Goal: Task Accomplishment & Management: Manage account settings

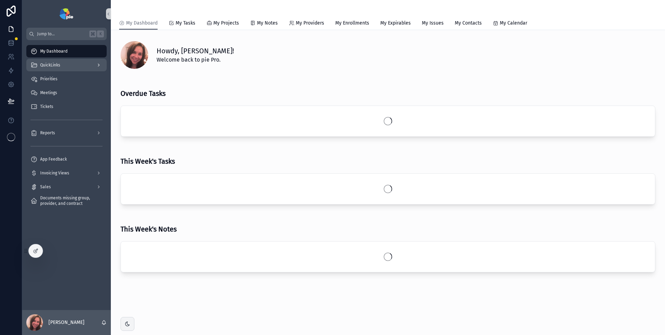
click at [75, 63] on div "QuickLinks" at bounding box center [66, 65] width 72 height 11
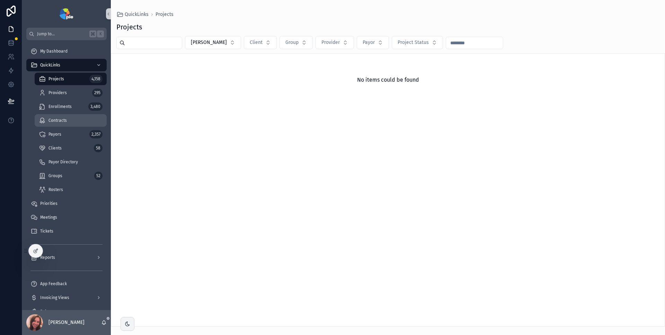
click at [73, 120] on div "Contracts" at bounding box center [71, 120] width 64 height 11
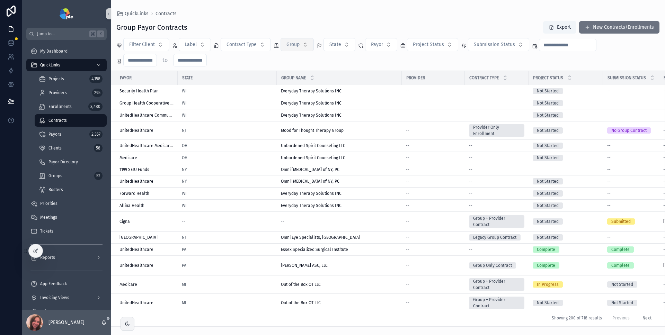
click at [302, 48] on button "Group" at bounding box center [296, 44] width 33 height 13
type input "****"
click at [295, 74] on span "Omni Eye Specialists, [GEOGRAPHIC_DATA]" at bounding box center [292, 72] width 69 height 7
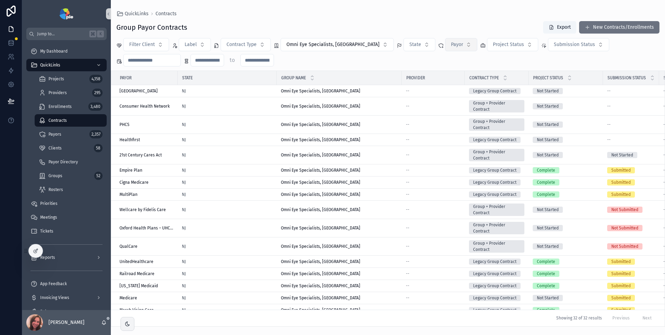
click at [445, 46] on button "Payor" at bounding box center [461, 44] width 32 height 13
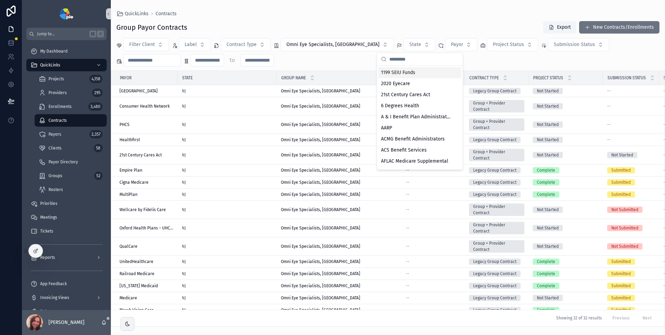
click at [404, 72] on span "1199 SEIU Funds" at bounding box center [398, 72] width 34 height 7
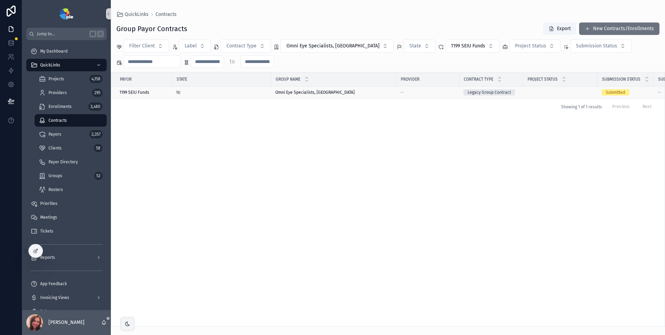
click at [211, 94] on div "NJ" at bounding box center [221, 93] width 91 height 6
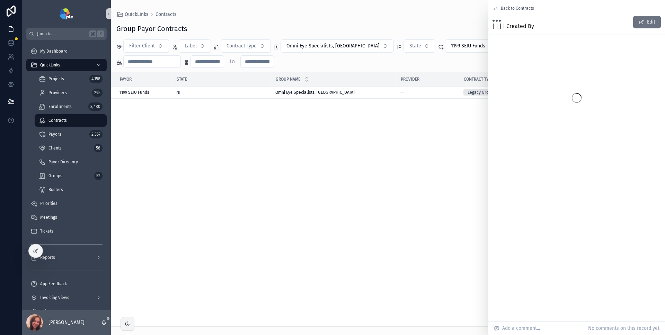
click at [292, 129] on div "Payor State Group Name Provider Contract Type Project Status Submission Status …" at bounding box center [387, 199] width 553 height 254
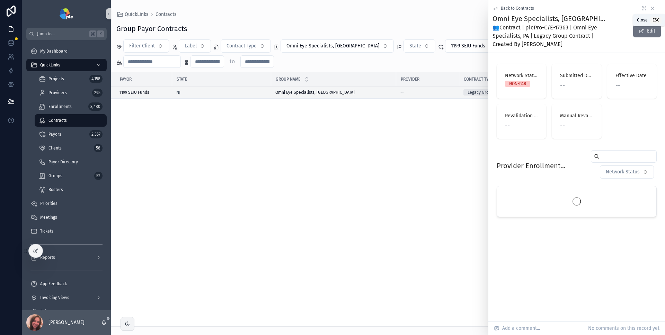
click at [654, 6] on icon "scrollable content" at bounding box center [653, 9] width 6 height 6
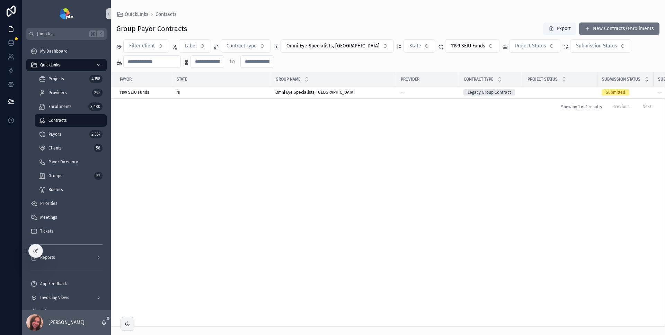
click at [646, 81] on icon "scrollable content" at bounding box center [646, 80] width 2 height 1
click at [616, 92] on div "Submitted" at bounding box center [615, 92] width 19 height 6
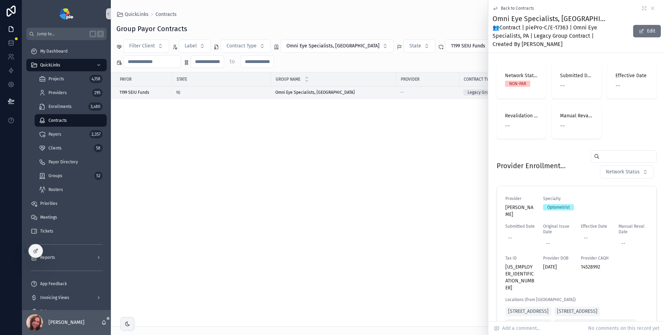
click at [477, 147] on div "Payor State Group Name Provider Contract Type Project Status Submission Status …" at bounding box center [387, 199] width 553 height 254
click at [505, 9] on span "Back to Contracts" at bounding box center [517, 9] width 33 height 6
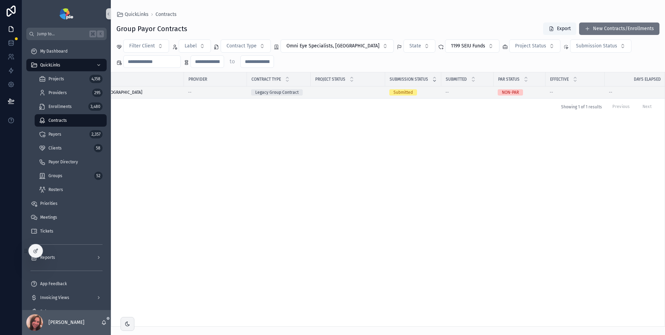
scroll to position [0, 213]
click at [412, 94] on span "Submitted" at bounding box center [403, 92] width 28 height 6
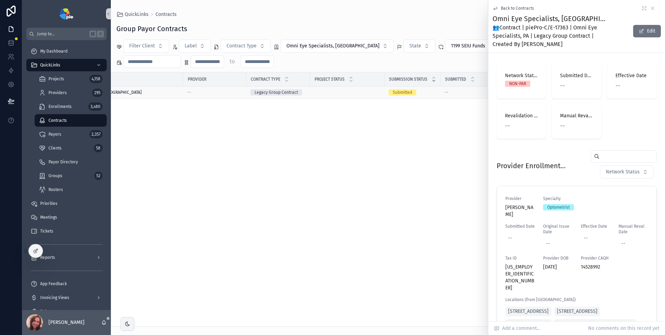
click at [402, 91] on div "Submitted" at bounding box center [402, 92] width 19 height 6
click at [650, 9] on icon "scrollable content" at bounding box center [653, 9] width 6 height 6
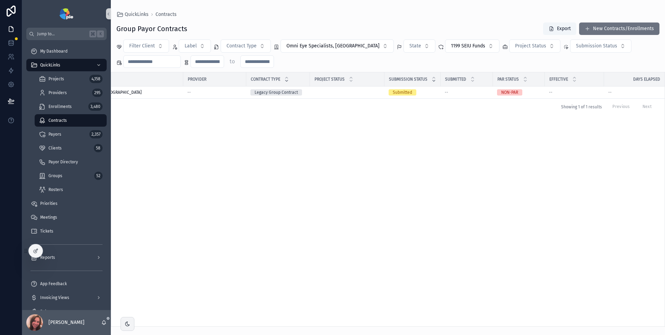
click at [284, 79] on div "scrollable content" at bounding box center [286, 79] width 5 height 8
click at [286, 82] on icon "scrollable content" at bounding box center [286, 81] width 5 height 5
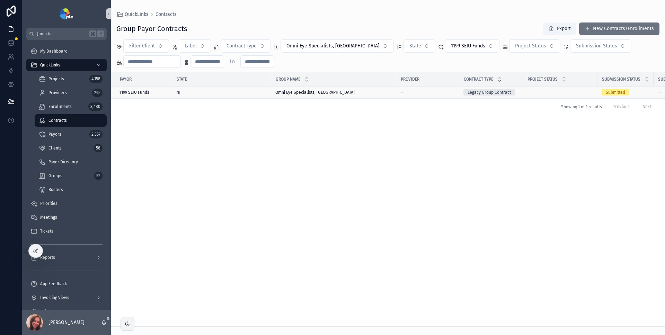
click at [621, 92] on div "Submitted" at bounding box center [615, 92] width 19 height 6
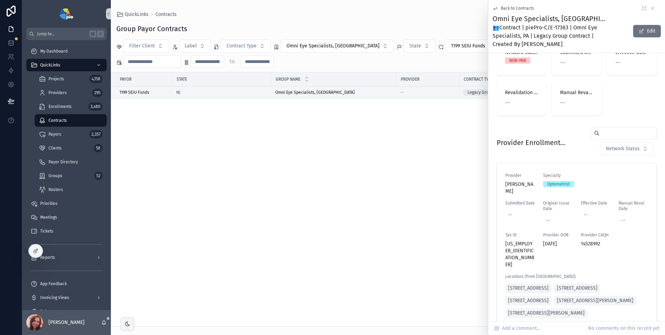
scroll to position [36, 0]
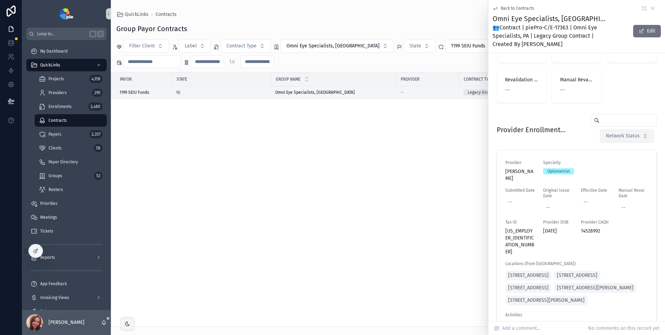
click at [616, 141] on button "Network Status" at bounding box center [627, 136] width 54 height 13
click at [553, 113] on div "Provider Enrollment Information Network Status Provider [PERSON_NAME] Specialty…" at bounding box center [576, 257] width 168 height 293
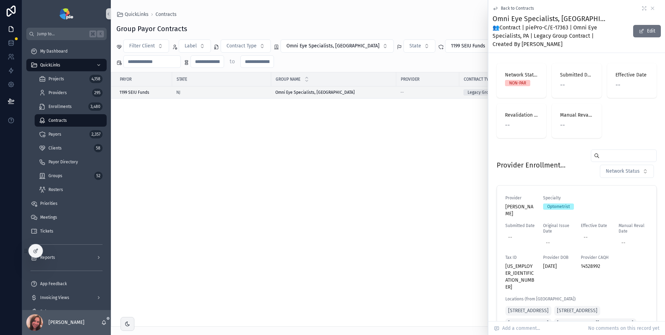
scroll to position [0, 0]
click at [645, 30] on button "Edit" at bounding box center [647, 31] width 28 height 12
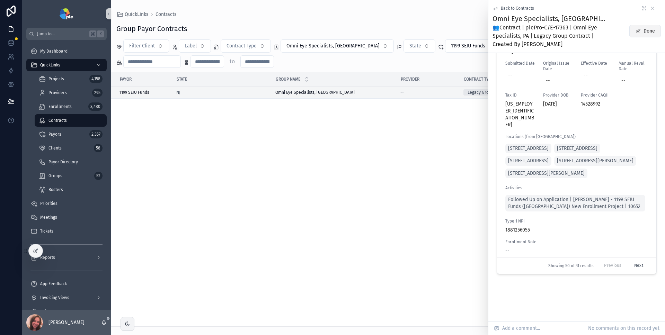
click at [646, 30] on button "Done" at bounding box center [645, 31] width 32 height 12
click at [650, 8] on icon "scrollable content" at bounding box center [653, 9] width 6 height 6
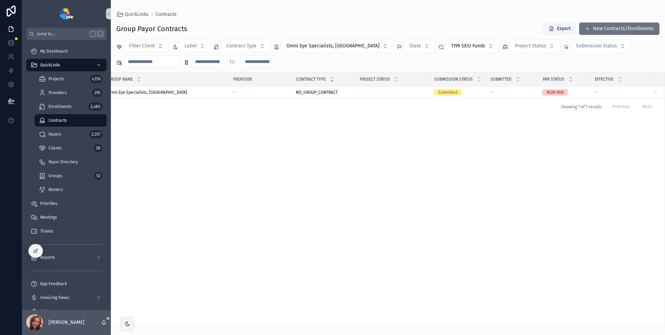
scroll to position [0, 177]
click at [469, 80] on icon "scrollable content" at bounding box center [469, 81] width 5 height 5
click at [449, 96] on td "Submitted" at bounding box center [448, 93] width 56 height 12
click at [455, 92] on div "Submitted" at bounding box center [448, 92] width 48 height 6
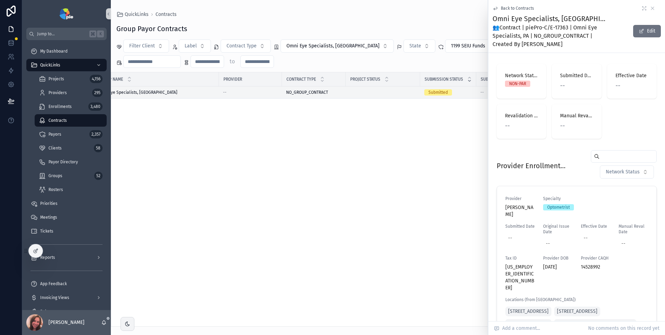
click at [447, 79] on span "Submission Status" at bounding box center [444, 80] width 38 height 6
click at [297, 195] on div "Payor State Group Name Provider Contract Type Project Status Submission Status …" at bounding box center [387, 199] width 553 height 254
click at [650, 8] on icon "scrollable content" at bounding box center [653, 9] width 6 height 6
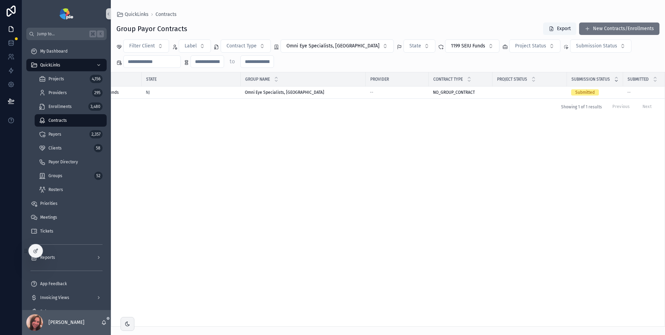
scroll to position [0, 58]
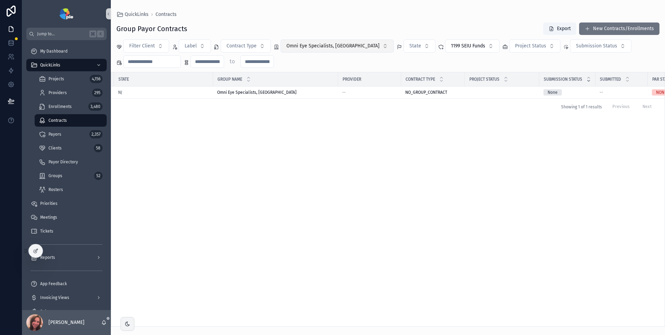
click at [343, 47] on button "Omni Eye Specialists, [GEOGRAPHIC_DATA]" at bounding box center [336, 45] width 113 height 13
type input "****"
click at [310, 84] on span "Omni [MEDICAL_DATA] of NY, PC" at bounding box center [311, 85] width 69 height 7
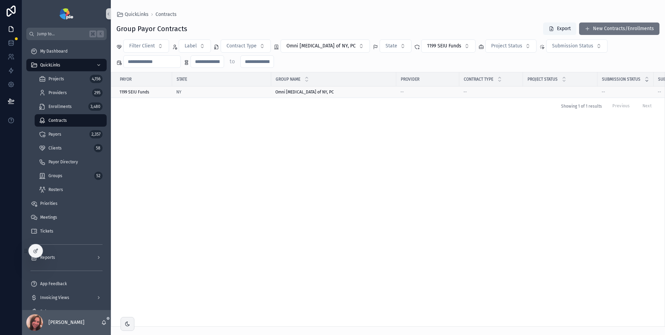
click at [476, 96] on td "--" at bounding box center [491, 92] width 64 height 11
click at [478, 93] on div "--" at bounding box center [490, 92] width 55 height 6
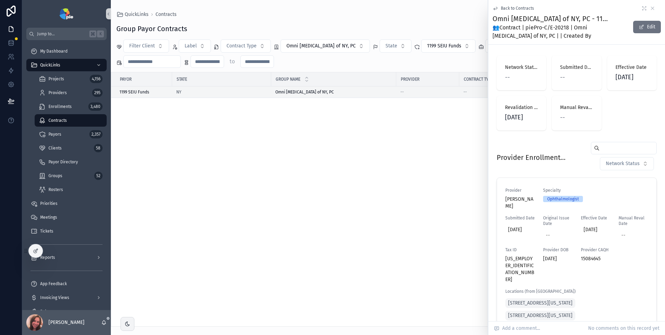
click at [459, 127] on div "Payor State Group Name Provider Contract Type Project Status Submission Status …" at bounding box center [387, 199] width 553 height 254
click at [650, 8] on icon "scrollable content" at bounding box center [653, 9] width 6 height 6
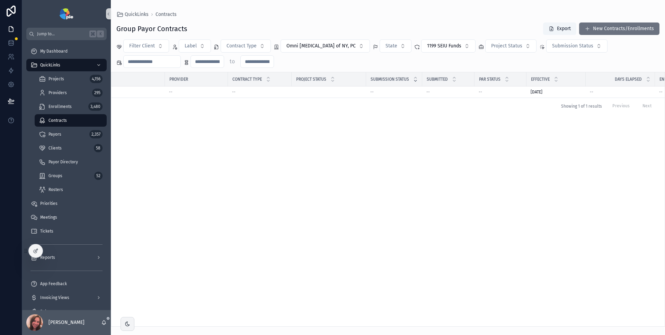
scroll to position [0, 237]
click at [547, 93] on div "[DATE] [DATE]" at bounding box center [550, 92] width 51 height 6
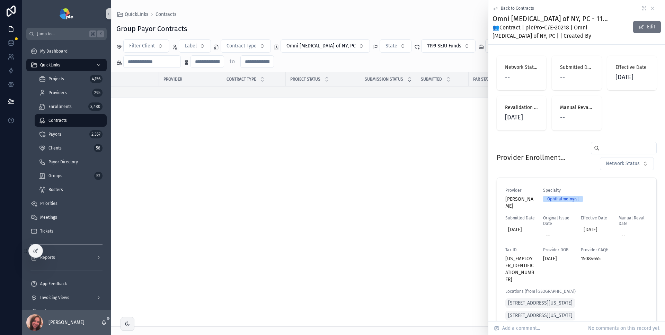
click at [615, 76] on span "[DATE]" at bounding box center [631, 77] width 33 height 10
drag, startPoint x: 613, startPoint y: 78, endPoint x: 645, endPoint y: 78, distance: 31.9
click at [645, 78] on div "Effective Date [DATE]" at bounding box center [632, 73] width 50 height 35
click at [423, 120] on div "Payor State Group Name Provider Contract Type Project Status Submission Status …" at bounding box center [387, 199] width 553 height 254
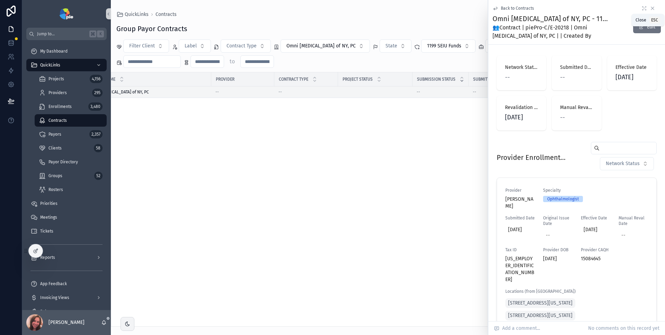
click at [650, 7] on icon "scrollable content" at bounding box center [653, 9] width 6 height 6
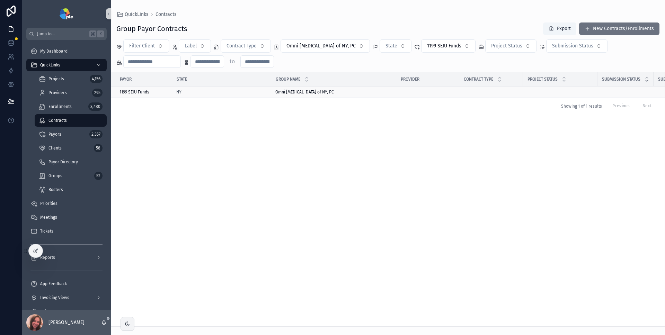
click at [155, 90] on div "1199 SEIU Funds" at bounding box center [143, 92] width 48 height 6
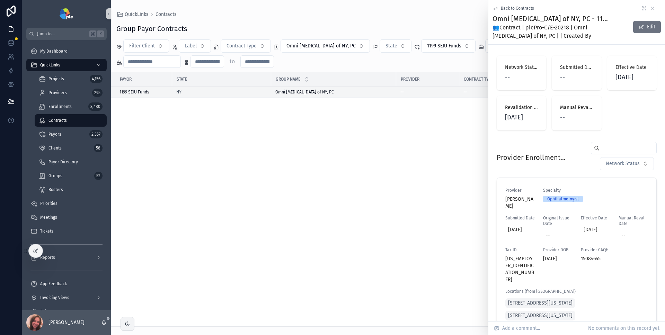
click at [514, 6] on span "Back to Contracts" at bounding box center [517, 9] width 33 height 6
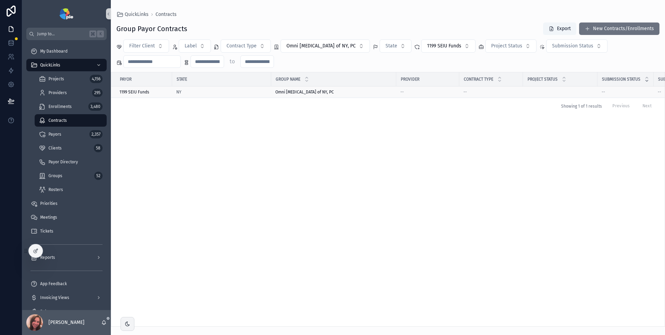
click at [152, 91] on div "1199 SEIU Funds" at bounding box center [143, 92] width 48 height 6
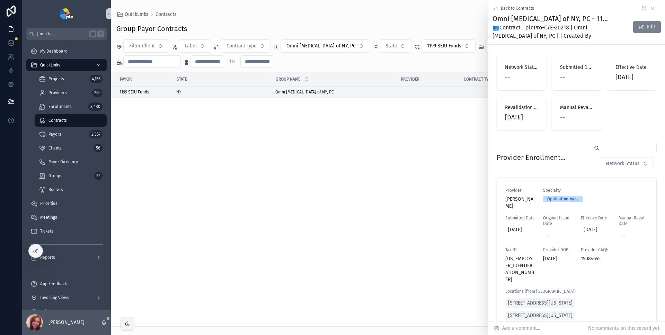
click at [640, 26] on button "Edit" at bounding box center [647, 27] width 28 height 12
click at [611, 77] on div "Effective Date [DATE]" at bounding box center [632, 73] width 50 height 35
click at [615, 77] on span "[DATE]" at bounding box center [631, 77] width 33 height 10
drag, startPoint x: 613, startPoint y: 77, endPoint x: 649, endPoint y: 78, distance: 35.7
click at [649, 78] on div "Effective Date [DATE]" at bounding box center [632, 73] width 50 height 35
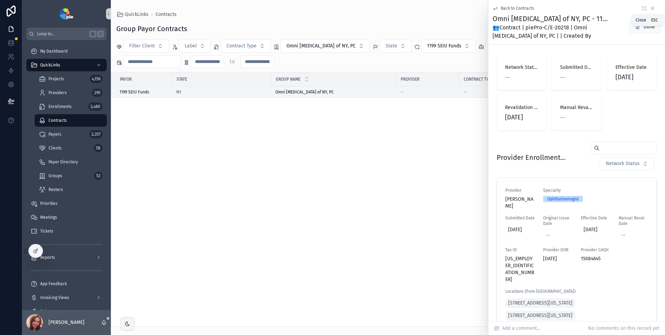
click at [650, 7] on icon "scrollable content" at bounding box center [653, 9] width 6 height 6
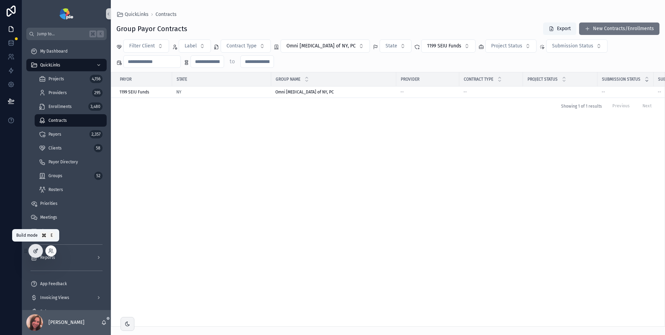
click at [37, 251] on icon at bounding box center [36, 251] width 6 height 6
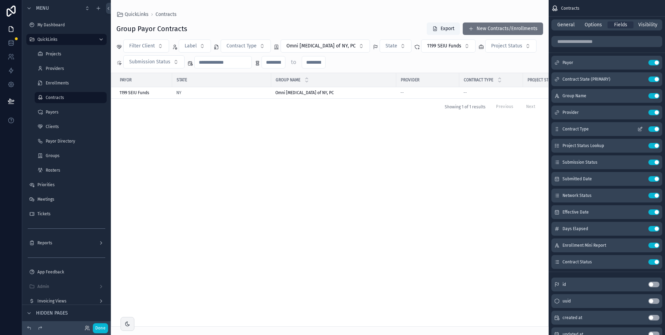
click at [639, 128] on icon "scrollable content" at bounding box center [640, 129] width 6 height 6
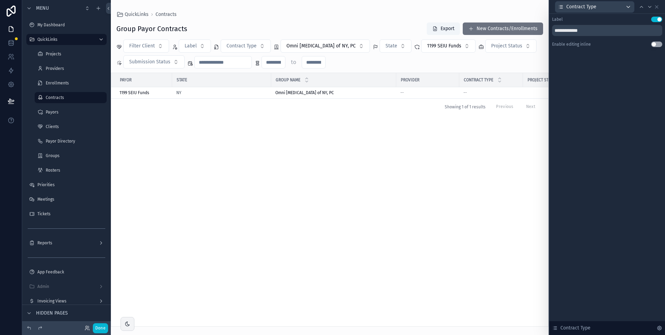
click at [654, 45] on button "Use setting" at bounding box center [656, 45] width 11 height 6
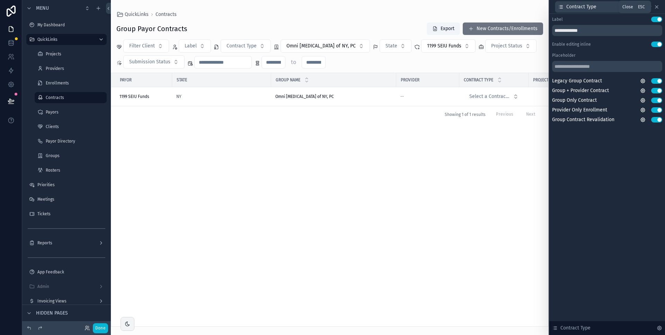
click at [657, 6] on icon at bounding box center [656, 7] width 3 height 3
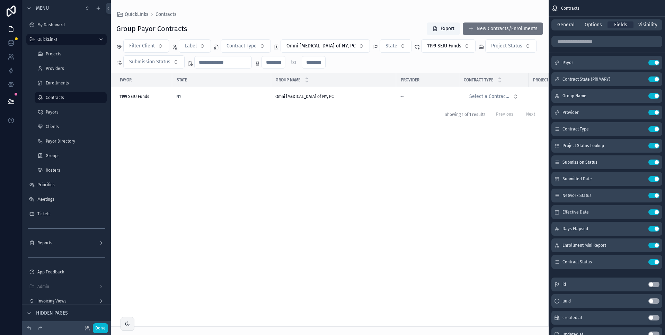
drag, startPoint x: 283, startPoint y: 324, endPoint x: 313, endPoint y: 324, distance: 30.5
click at [313, 324] on div "scrollable content" at bounding box center [330, 167] width 438 height 335
click at [103, 330] on button "Done" at bounding box center [100, 328] width 15 height 10
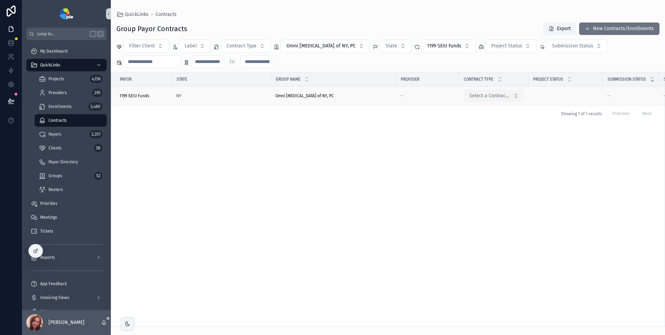
click at [505, 95] on span "Select a Contract Type" at bounding box center [489, 95] width 41 height 7
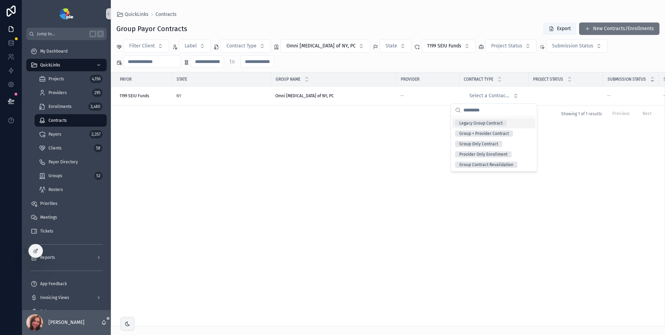
click at [197, 179] on div "Payor State Group Name Provider Contract Type Project Status Submission Status …" at bounding box center [387, 199] width 553 height 254
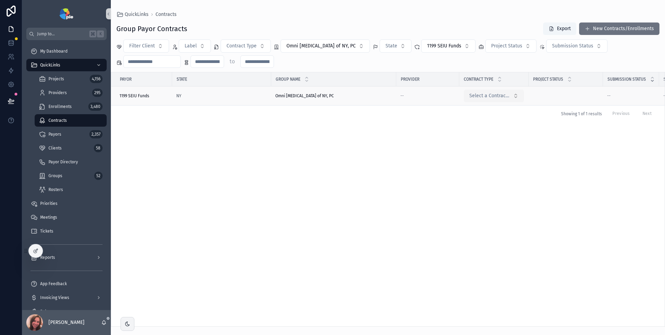
click at [482, 95] on span "Select a Contract Type" at bounding box center [489, 95] width 41 height 7
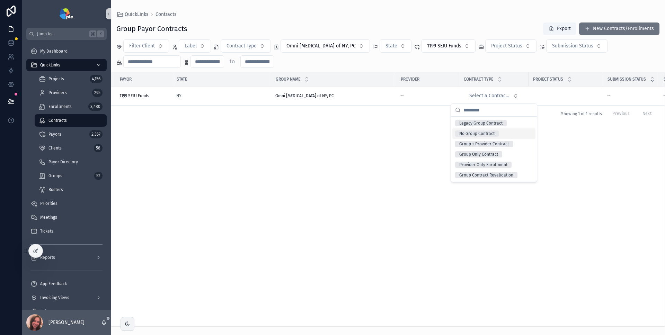
click at [492, 133] on div "No Group Contract" at bounding box center [476, 134] width 35 height 6
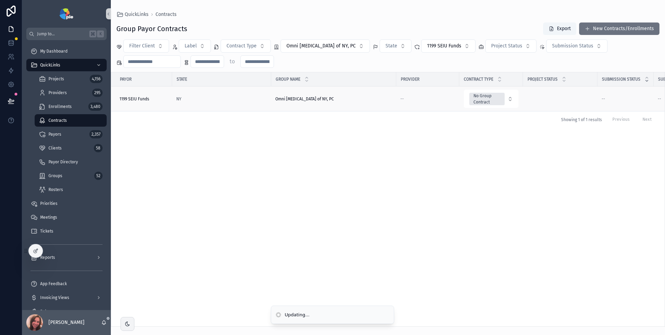
click at [569, 96] on td "scrollable content" at bounding box center [560, 99] width 74 height 25
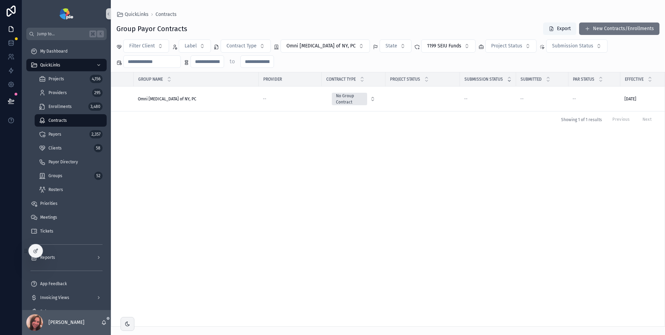
scroll to position [0, 180]
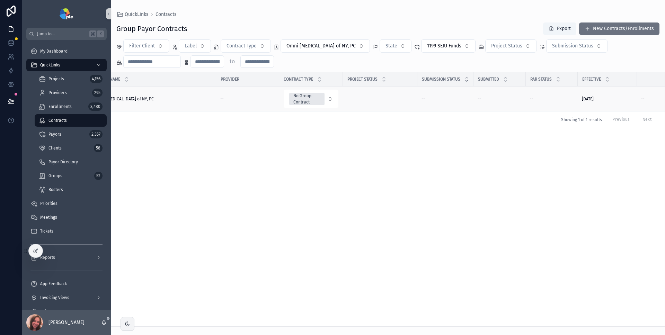
click at [593, 101] on span "[DATE]" at bounding box center [588, 99] width 12 height 6
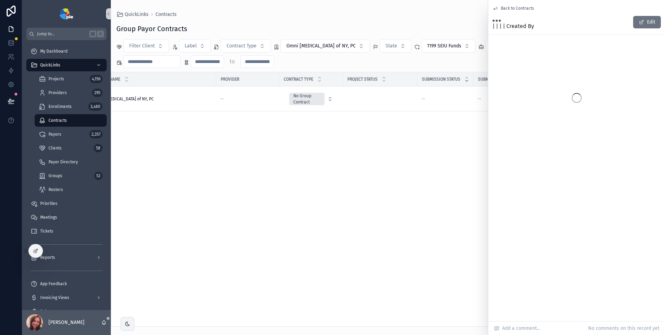
click at [455, 131] on div "Payor State Group Name Provider Contract Type Project Status Submission Status …" at bounding box center [387, 199] width 553 height 254
click at [503, 6] on span "Back to Contracts" at bounding box center [517, 9] width 33 height 6
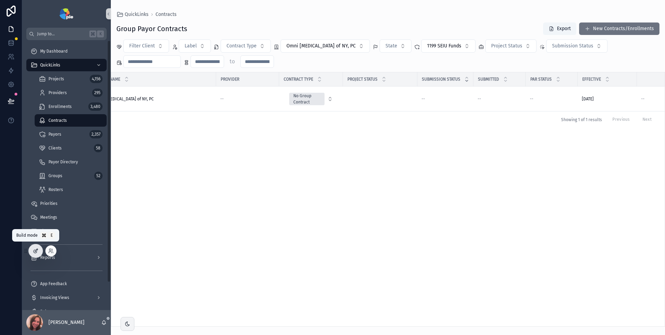
click at [37, 251] on icon at bounding box center [36, 251] width 6 height 6
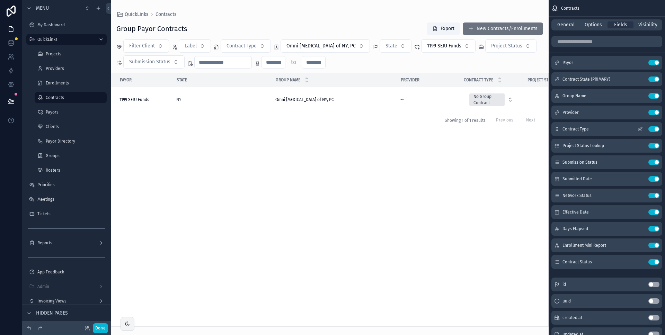
click at [639, 128] on icon "scrollable content" at bounding box center [639, 129] width 3 height 3
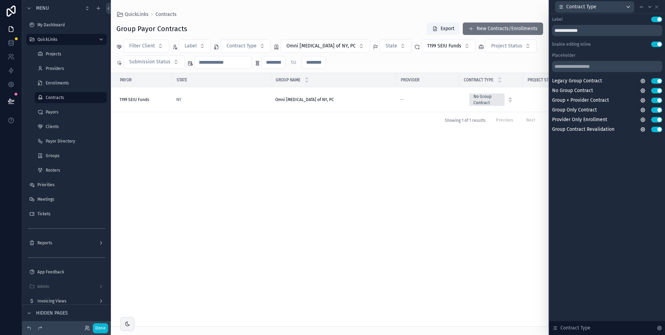
click at [624, 48] on div "**********" at bounding box center [607, 75] width 110 height 116
click at [657, 10] on div "Contract Type" at bounding box center [607, 7] width 110 height 14
click at [658, 7] on icon at bounding box center [657, 7] width 6 height 6
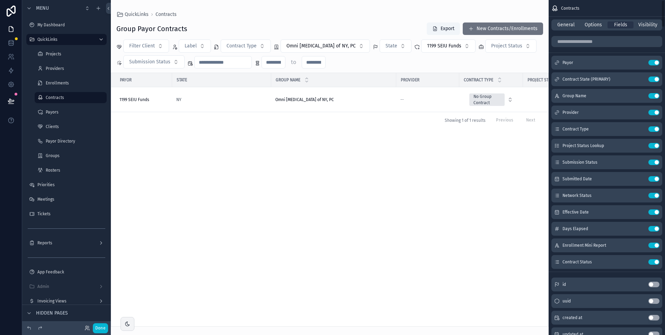
click at [491, 194] on div "scrollable content" at bounding box center [330, 167] width 438 height 335
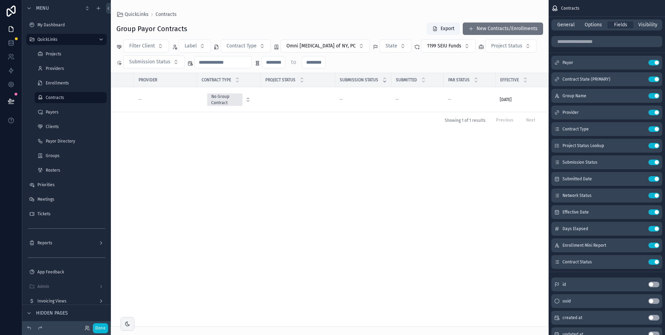
scroll to position [0, 262]
click at [642, 212] on icon "scrollable content" at bounding box center [640, 212] width 6 height 6
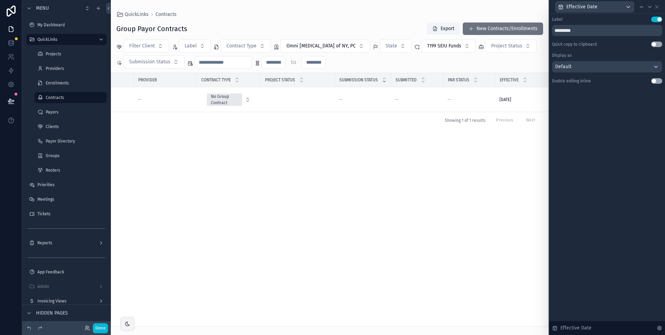
click at [653, 82] on button "Use setting" at bounding box center [656, 81] width 11 height 6
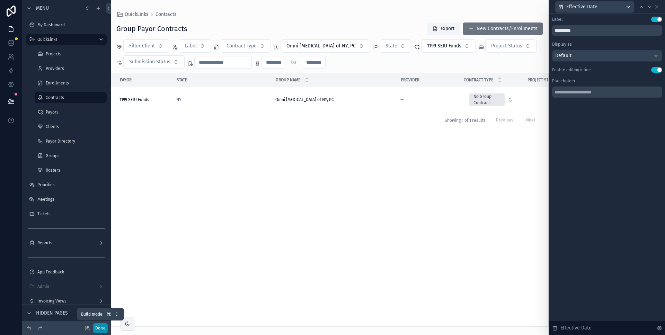
click at [98, 328] on button "Done" at bounding box center [100, 328] width 15 height 10
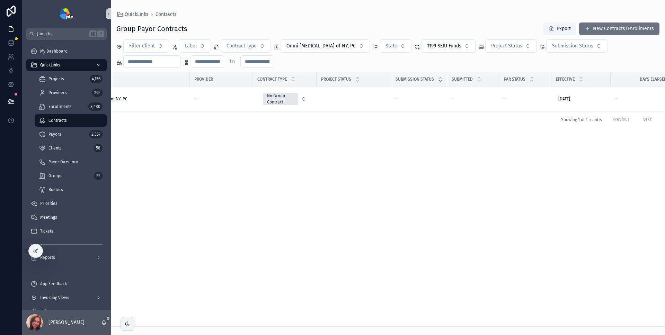
scroll to position [0, 229]
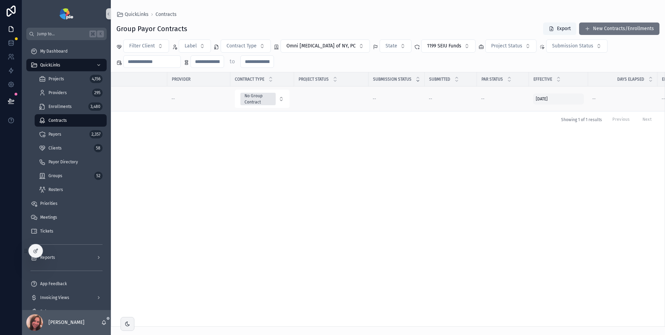
click at [560, 101] on div "[DATE] [DATE]" at bounding box center [558, 98] width 51 height 11
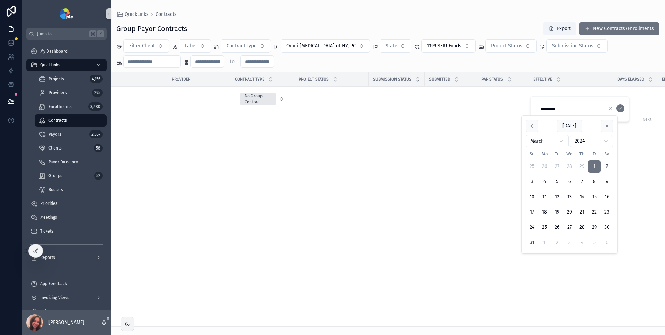
drag, startPoint x: 563, startPoint y: 105, endPoint x: 538, endPoint y: 108, distance: 25.7
click at [538, 108] on input "********" at bounding box center [569, 109] width 66 height 10
click at [612, 107] on icon "scrollable content" at bounding box center [611, 109] width 6 height 6
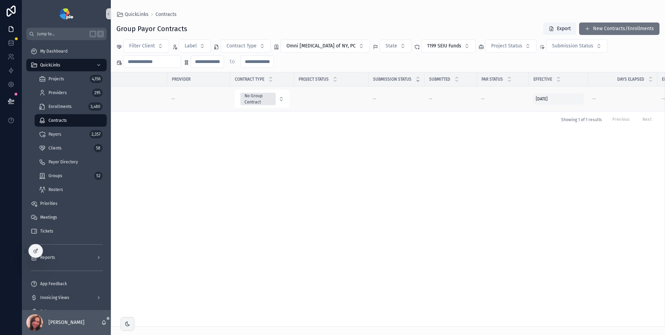
click at [572, 98] on div "[DATE] [DATE]" at bounding box center [558, 98] width 51 height 11
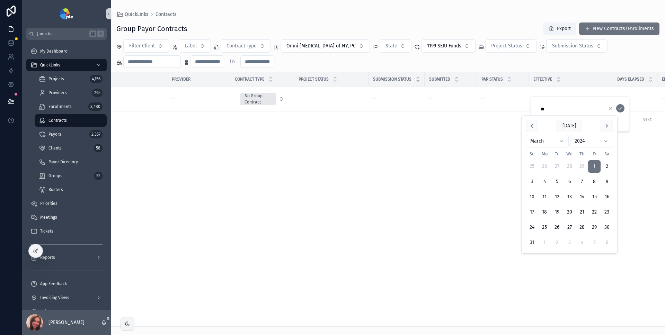
type input "*"
click at [620, 109] on icon "scrollable content" at bounding box center [620, 109] width 6 height 6
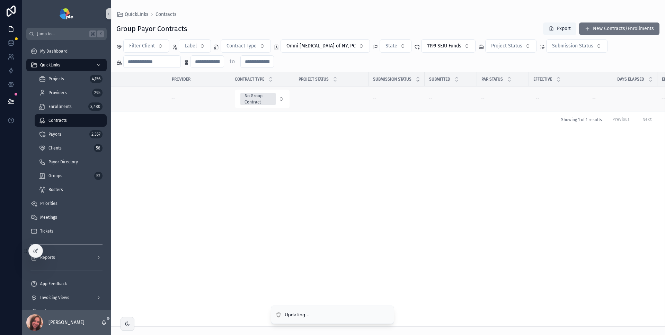
click at [503, 100] on div "--" at bounding box center [503, 99] width 44 height 6
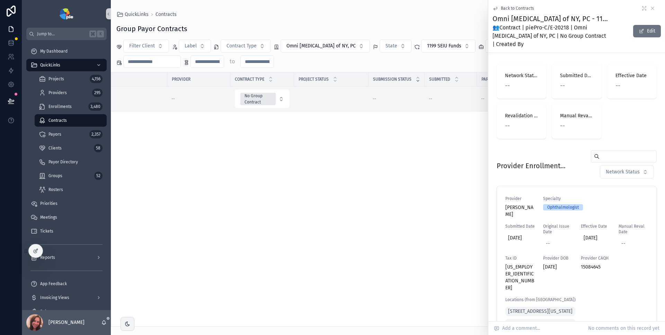
click at [481, 100] on span "--" at bounding box center [482, 99] width 3 height 6
click at [650, 10] on icon "scrollable content" at bounding box center [653, 9] width 6 height 6
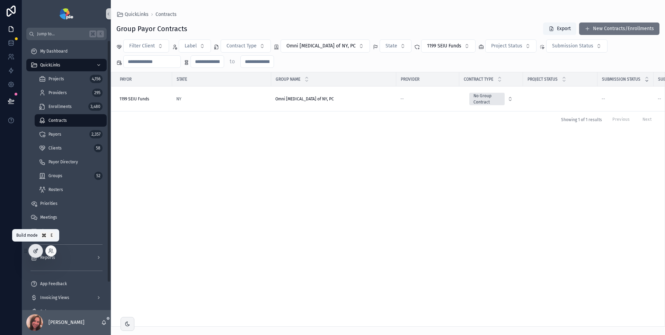
click at [37, 253] on icon at bounding box center [36, 251] width 6 height 6
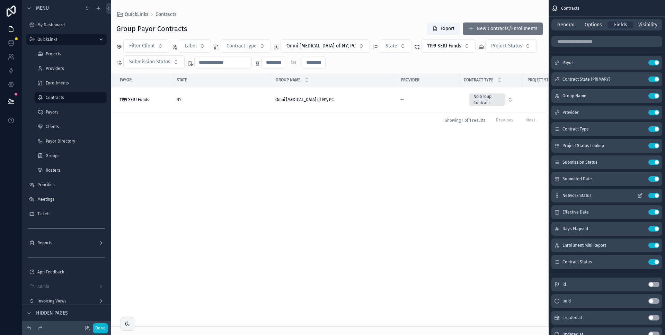
click at [640, 198] on icon "scrollable content" at bounding box center [640, 196] width 6 height 6
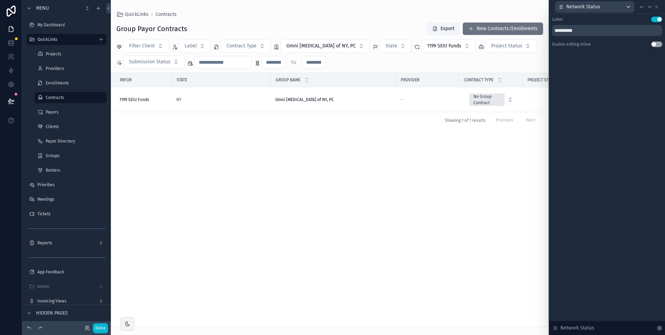
click at [655, 45] on button "Use setting" at bounding box center [656, 45] width 11 height 6
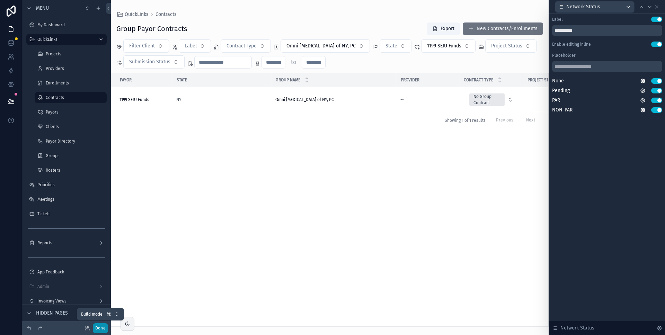
click at [99, 329] on button "Done" at bounding box center [100, 328] width 15 height 10
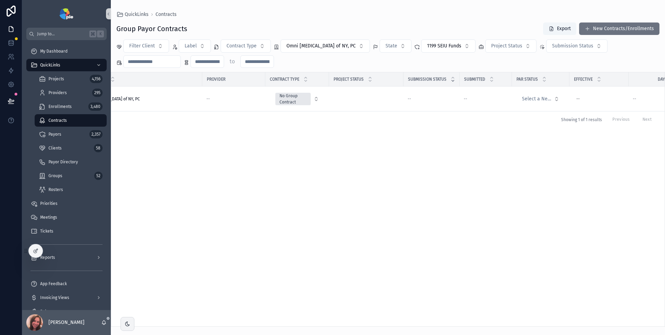
scroll to position [0, 195]
click at [375, 100] on td "scrollable content" at bounding box center [365, 99] width 74 height 25
click at [532, 101] on span "Select a Network Status" at bounding box center [534, 99] width 29 height 7
click at [529, 160] on div "NON-PAR" at bounding box center [538, 157] width 83 height 10
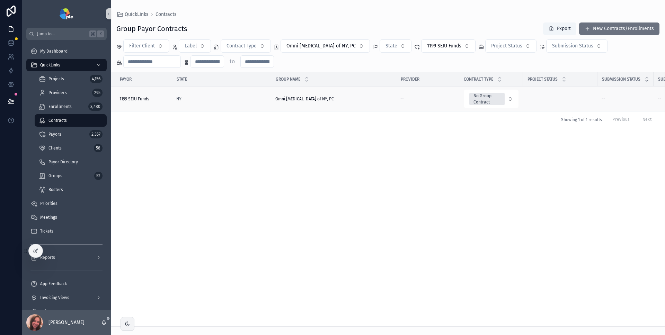
click at [149, 98] on div "1199 SEIU Funds" at bounding box center [143, 99] width 48 height 6
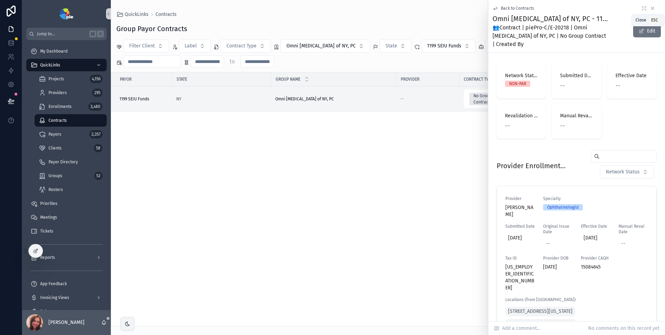
click at [651, 9] on icon "scrollable content" at bounding box center [652, 8] width 3 height 3
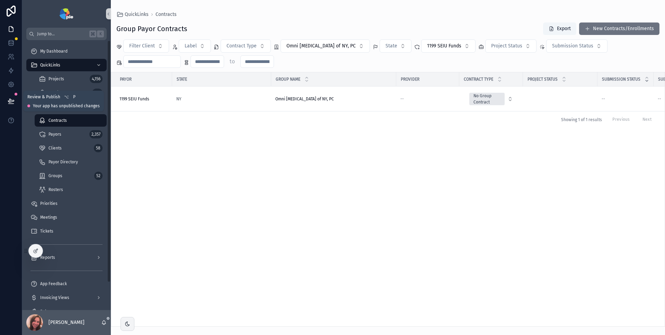
click at [14, 102] on button at bounding box center [10, 100] width 15 height 19
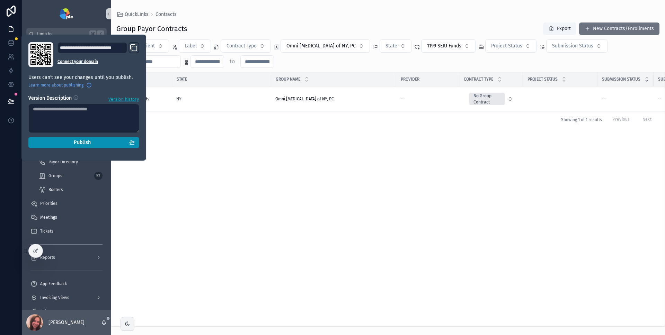
click at [95, 147] on button "Publish" at bounding box center [83, 142] width 111 height 11
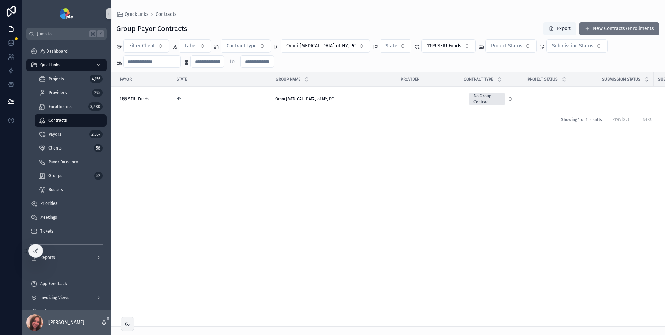
click at [248, 138] on div "Payor State Group Name Provider Contract Type Project Status Submission Status …" at bounding box center [387, 199] width 553 height 254
click at [68, 108] on span "Enrollments" at bounding box center [59, 107] width 23 height 6
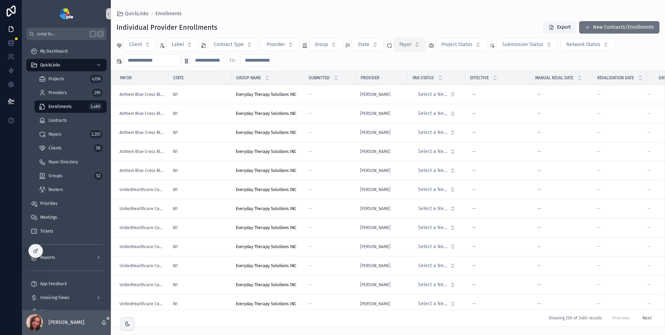
click at [416, 48] on button "Payor" at bounding box center [409, 44] width 32 height 13
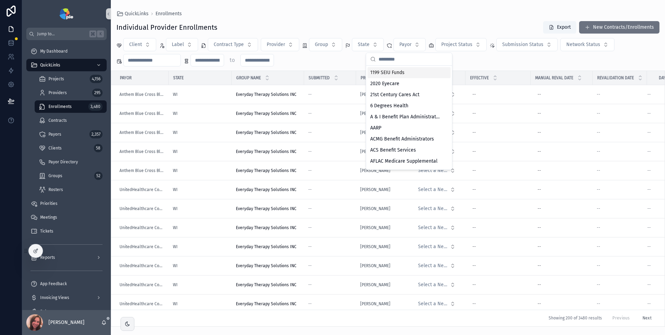
click at [410, 75] on div "1199 SEIU Funds" at bounding box center [408, 72] width 83 height 11
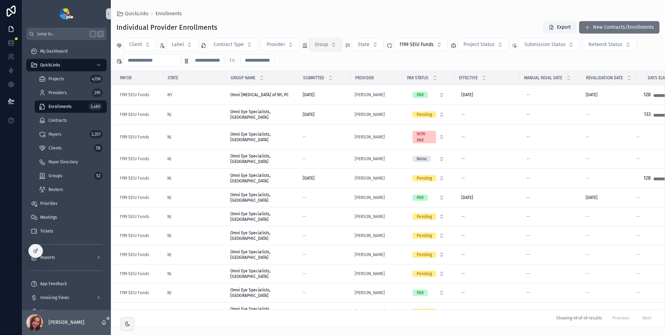
click at [333, 48] on button "Group" at bounding box center [325, 44] width 33 height 13
type input "****"
click at [328, 71] on span "Omni Eye Specialists, [GEOGRAPHIC_DATA]" at bounding box center [320, 72] width 69 height 7
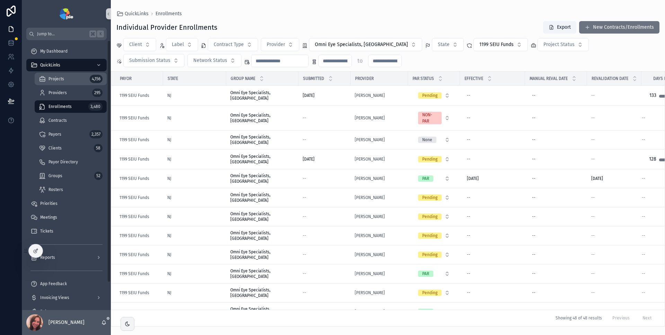
click at [70, 76] on div "Projects 4,156" at bounding box center [71, 78] width 64 height 11
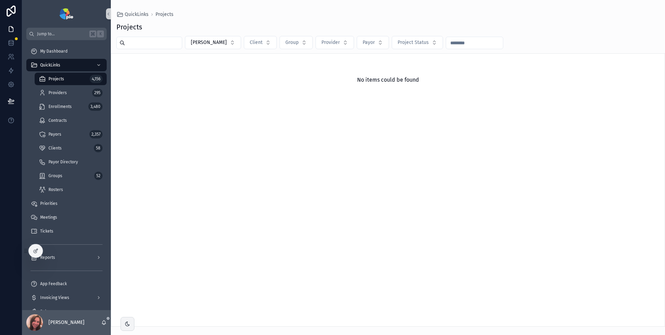
click at [73, 80] on div "Projects 4,156" at bounding box center [71, 78] width 64 height 11
click at [295, 44] on button "Group" at bounding box center [295, 42] width 33 height 13
type input "****"
click at [269, 71] on span "Omni Eye Specialists, [GEOGRAPHIC_DATA]" at bounding box center [281, 70] width 69 height 7
click at [437, 40] on button "Payor" at bounding box center [453, 42] width 32 height 13
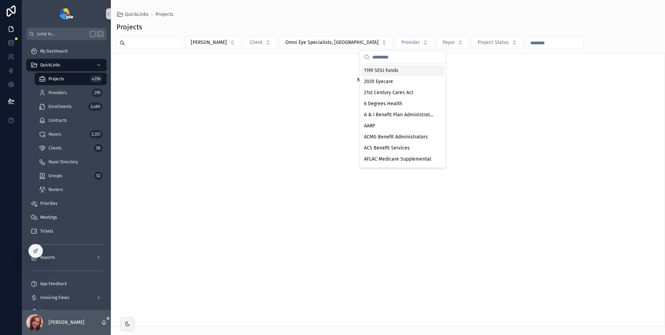
click at [402, 72] on div "1199 SEIU Funds" at bounding box center [402, 70] width 83 height 11
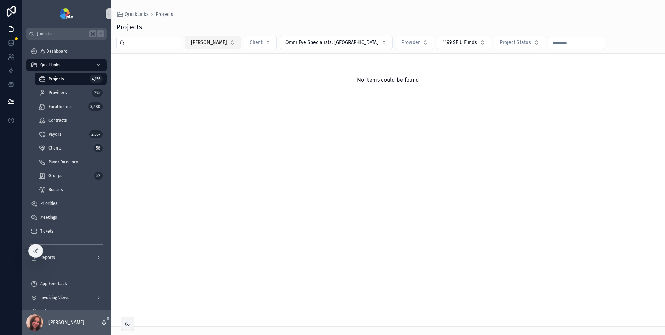
click at [222, 40] on button "[PERSON_NAME]" at bounding box center [213, 42] width 56 height 13
click at [183, 71] on div "None" at bounding box center [209, 70] width 83 height 11
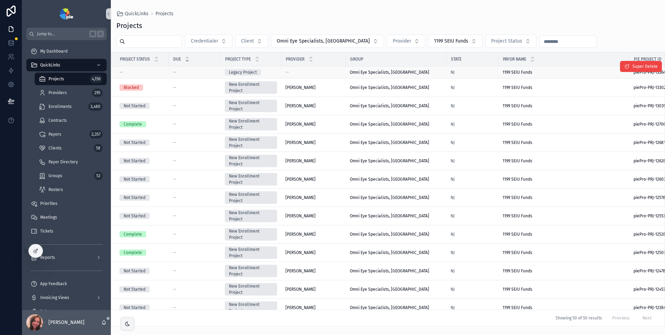
click at [294, 73] on div "--" at bounding box center [313, 73] width 56 height 6
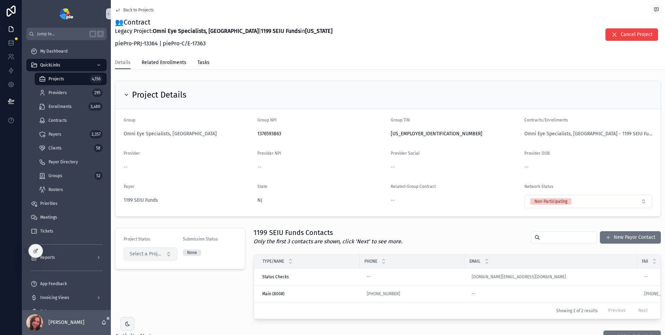
click at [162, 255] on span "Select a Project Status" at bounding box center [147, 254] width 34 height 7
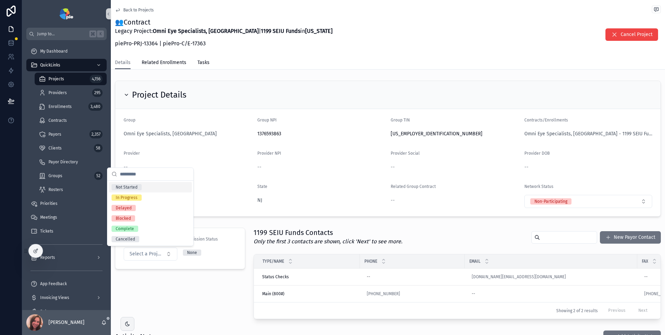
click at [211, 189] on div "Payor" at bounding box center [188, 188] width 128 height 8
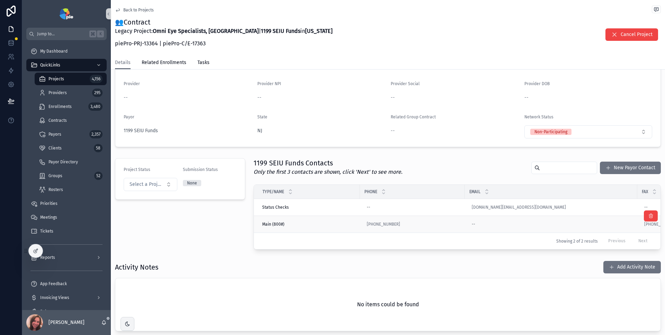
scroll to position [61, 0]
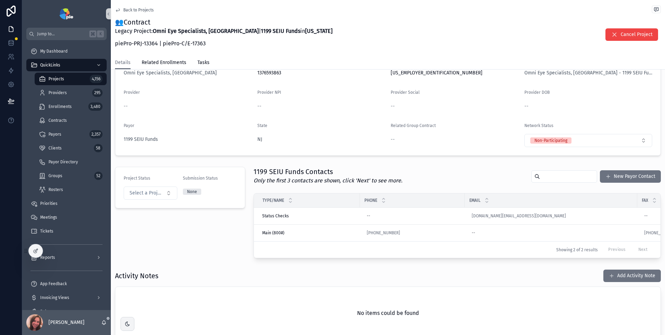
click at [221, 240] on div "Project Status Select a Project Status Submission Status None" at bounding box center [180, 212] width 139 height 97
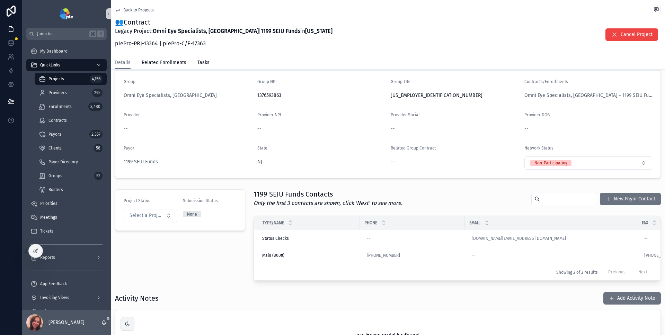
scroll to position [0, 0]
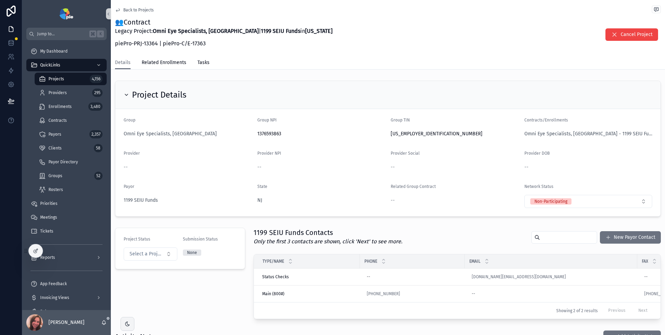
click at [393, 198] on div "--" at bounding box center [455, 200] width 128 height 7
click at [393, 200] on div "--" at bounding box center [455, 200] width 128 height 7
click at [211, 152] on div "Provider" at bounding box center [188, 155] width 128 height 8
click at [35, 254] on div at bounding box center [36, 250] width 14 height 13
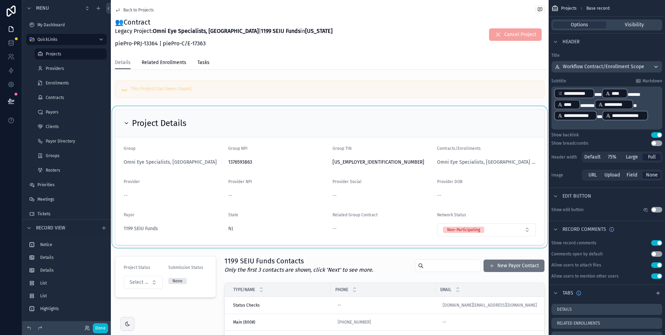
click at [405, 195] on div "scrollable content" at bounding box center [330, 177] width 438 height 142
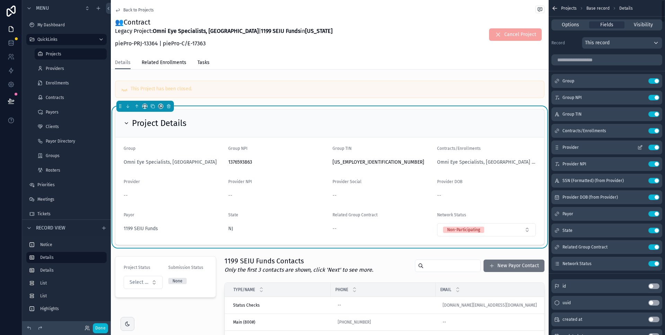
scroll to position [9, 0]
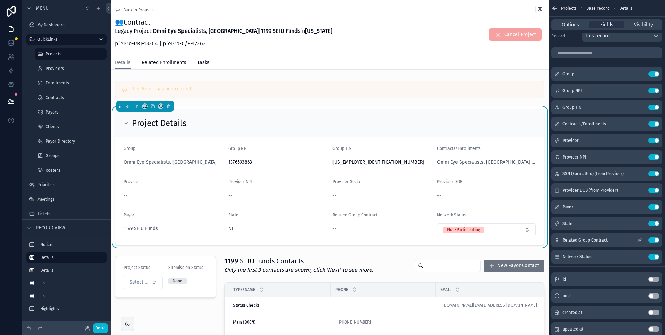
click at [639, 242] on icon "scrollable content" at bounding box center [640, 241] width 6 height 6
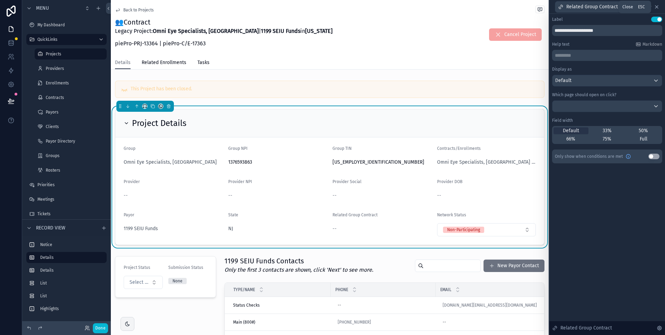
click at [658, 8] on icon at bounding box center [657, 7] width 6 height 6
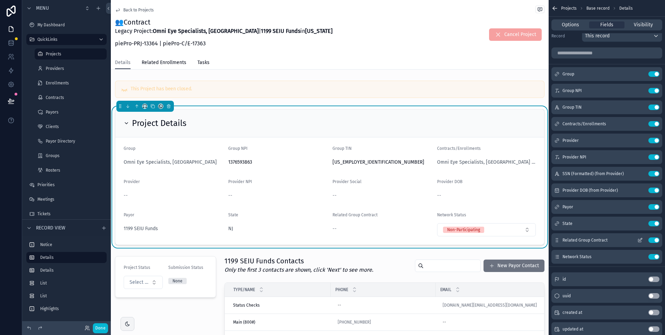
click at [641, 240] on icon "scrollable content" at bounding box center [640, 239] width 3 height 3
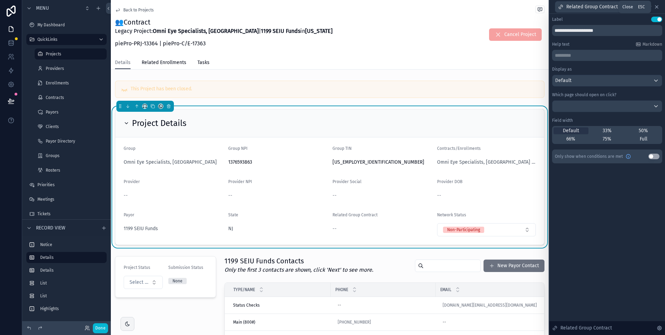
click at [658, 8] on icon at bounding box center [656, 7] width 3 height 3
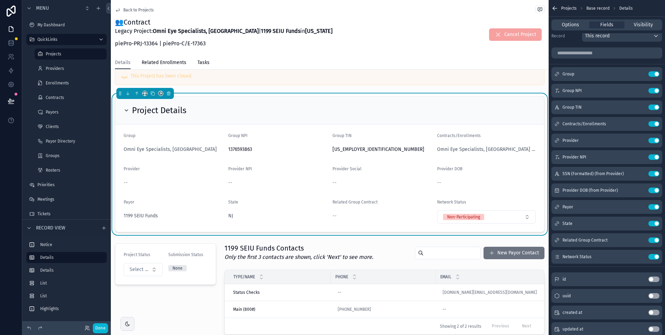
scroll to position [14, 0]
click at [333, 214] on span "--" at bounding box center [334, 214] width 4 height 7
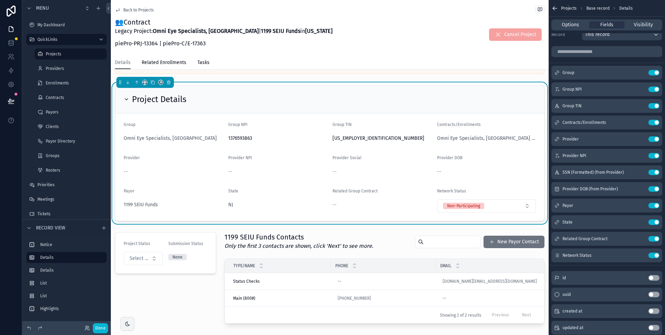
scroll to position [15, 0]
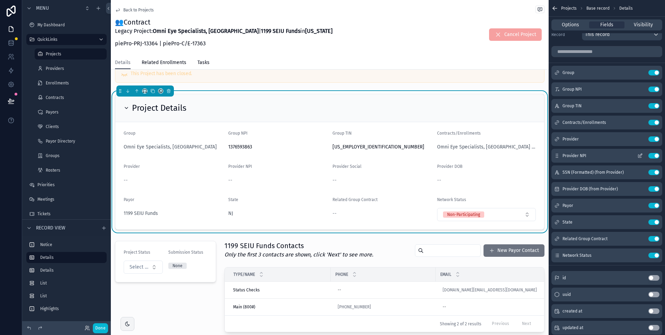
click at [655, 155] on button "Use setting" at bounding box center [653, 156] width 11 height 6
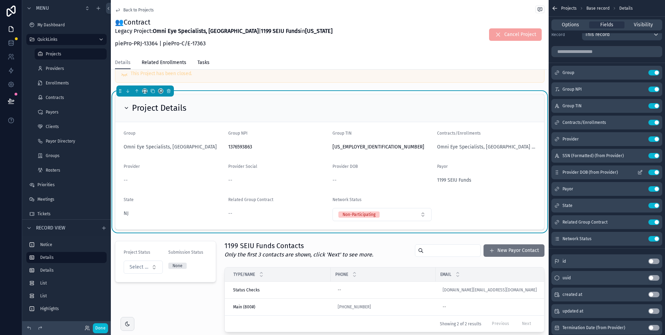
click at [658, 172] on button "Use setting" at bounding box center [653, 173] width 11 height 6
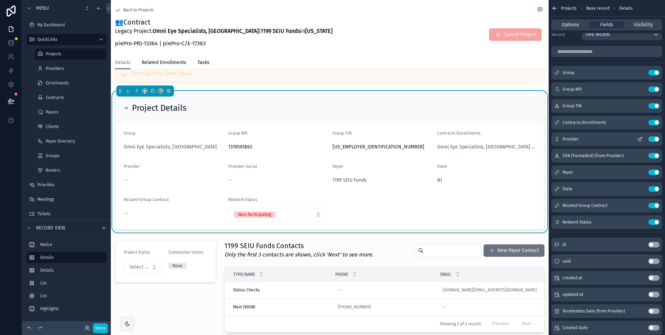
click at [658, 140] on button "Use setting" at bounding box center [653, 139] width 11 height 6
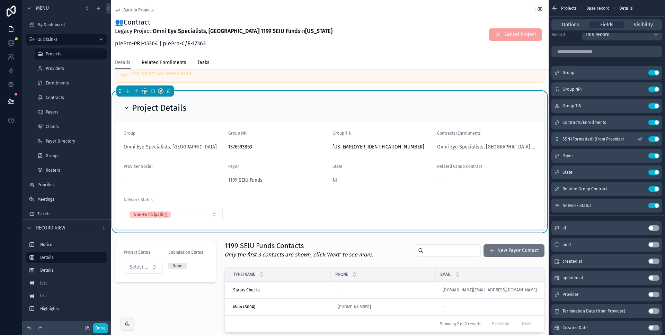
click at [658, 140] on button "Use setting" at bounding box center [653, 139] width 11 height 6
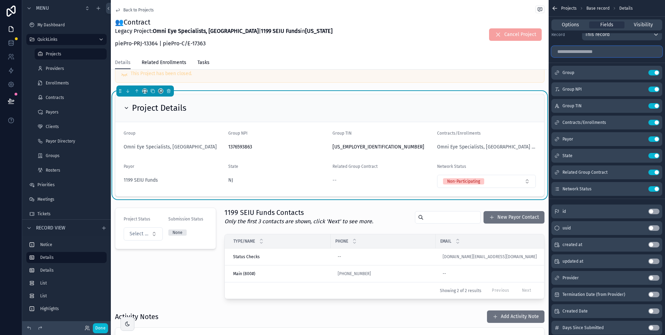
click at [613, 52] on input "scrollable content" at bounding box center [606, 51] width 111 height 11
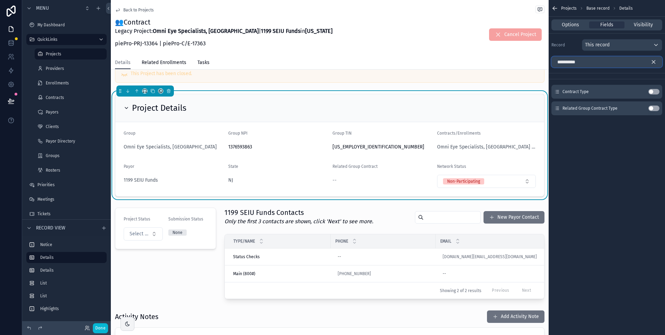
scroll to position [0, 0]
type input "**********"
click at [653, 92] on button "Use setting" at bounding box center [653, 92] width 11 height 6
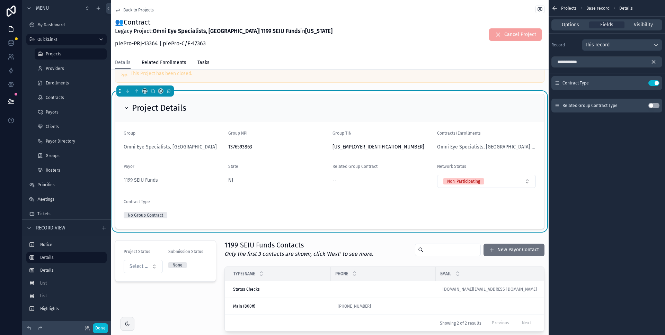
click at [556, 11] on icon "scrollable content" at bounding box center [554, 8] width 7 height 7
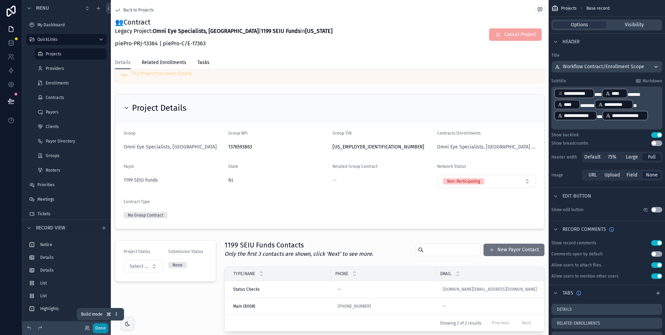
click at [101, 331] on button "Done" at bounding box center [100, 328] width 15 height 10
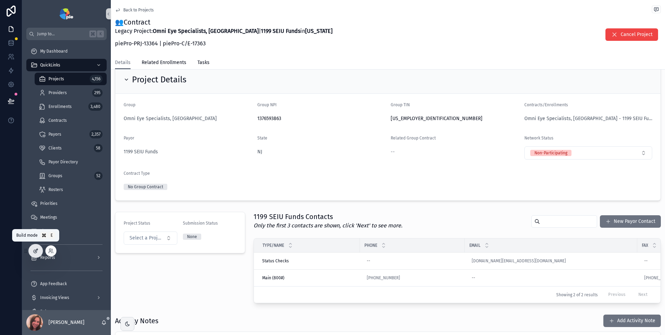
click at [35, 251] on icon at bounding box center [36, 250] width 3 height 3
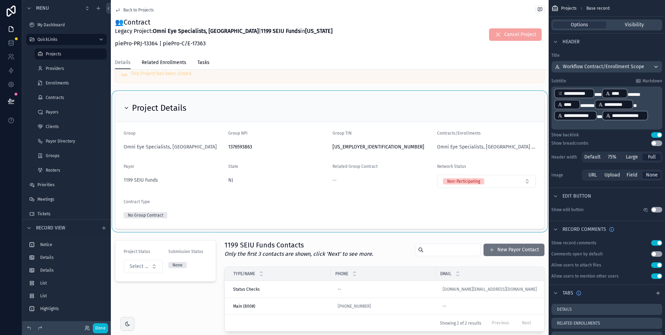
click at [356, 196] on div "scrollable content" at bounding box center [330, 161] width 438 height 141
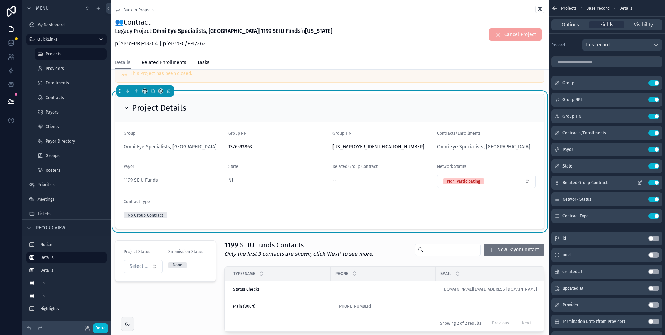
click at [657, 184] on button "Use setting" at bounding box center [653, 183] width 11 height 6
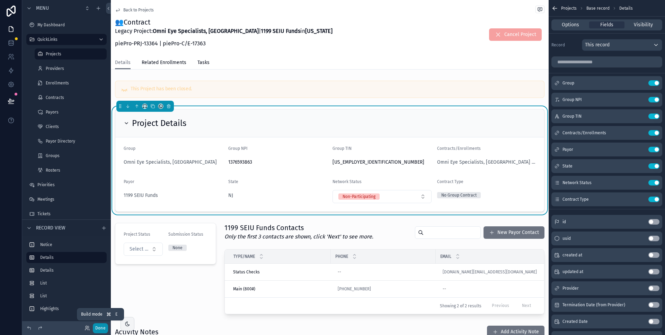
click at [101, 328] on button "Done" at bounding box center [100, 328] width 15 height 10
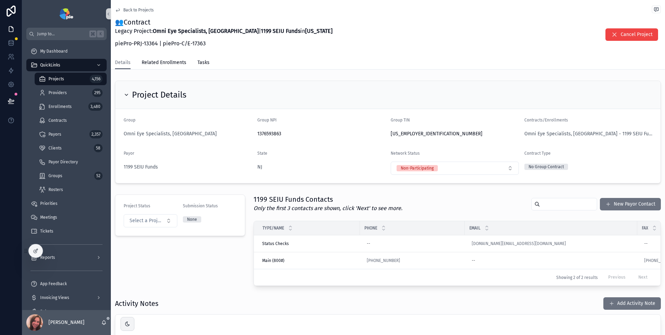
click at [214, 275] on div "Project Status Select a Project Status Submission Status None" at bounding box center [180, 240] width 139 height 97
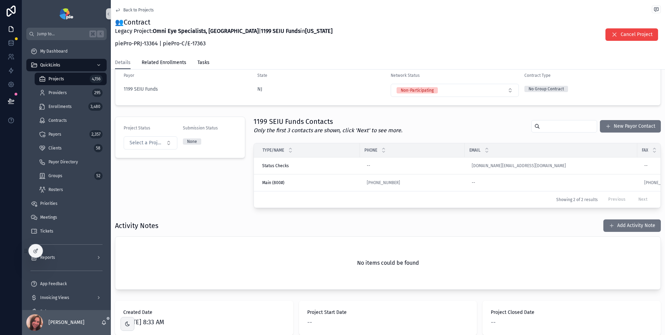
scroll to position [61, 0]
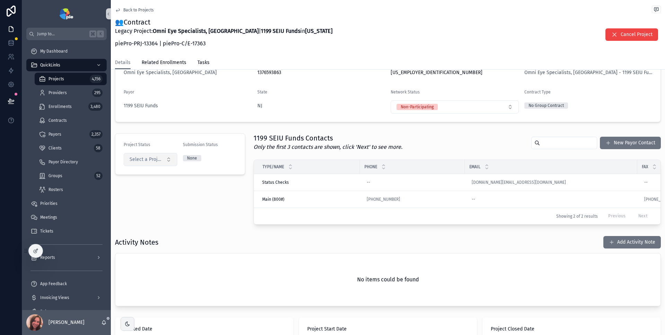
click at [167, 162] on button "Select a Project Status" at bounding box center [151, 159] width 54 height 13
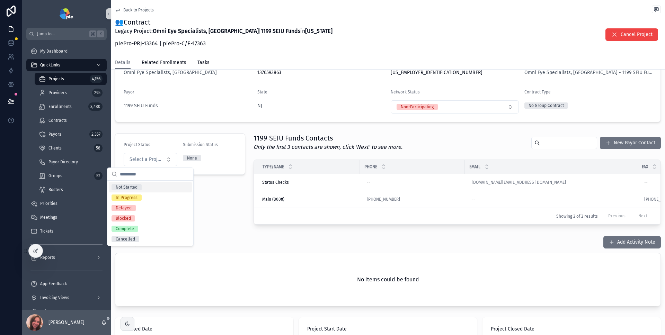
click at [143, 187] on div "Not Started" at bounding box center [150, 187] width 83 height 10
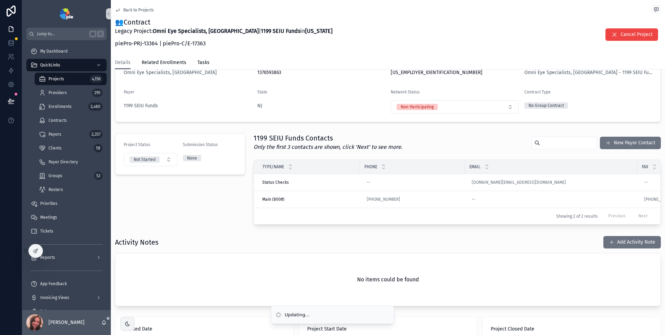
scroll to position [63, 0]
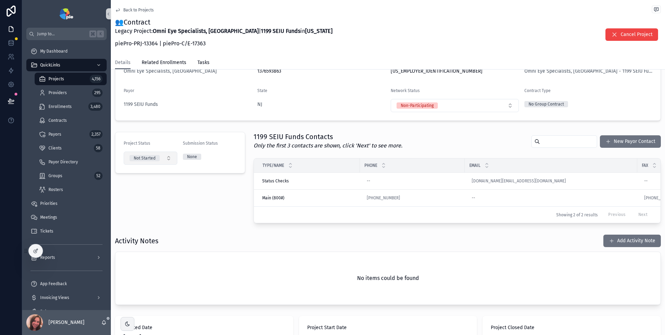
click at [166, 156] on button "Not Started" at bounding box center [151, 158] width 54 height 13
click at [118, 187] on div "None" at bounding box center [121, 186] width 10 height 6
click at [222, 203] on div "Project Status Select a Project Status Submission Status None" at bounding box center [180, 177] width 139 height 97
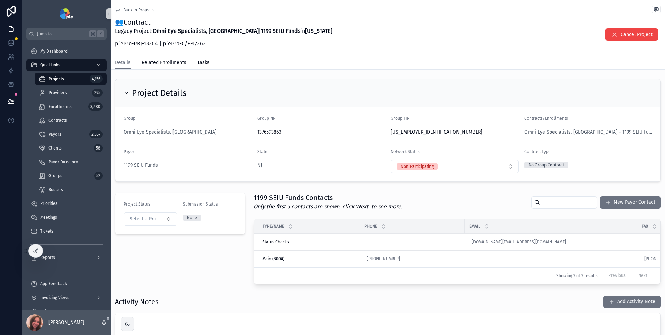
scroll to position [0, 0]
